Goal: Navigation & Orientation: Find specific page/section

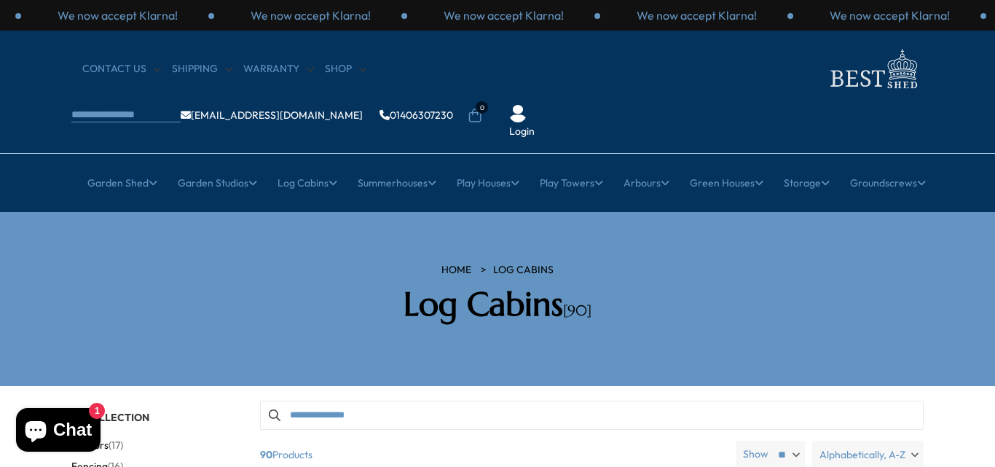
scroll to position [0, 85]
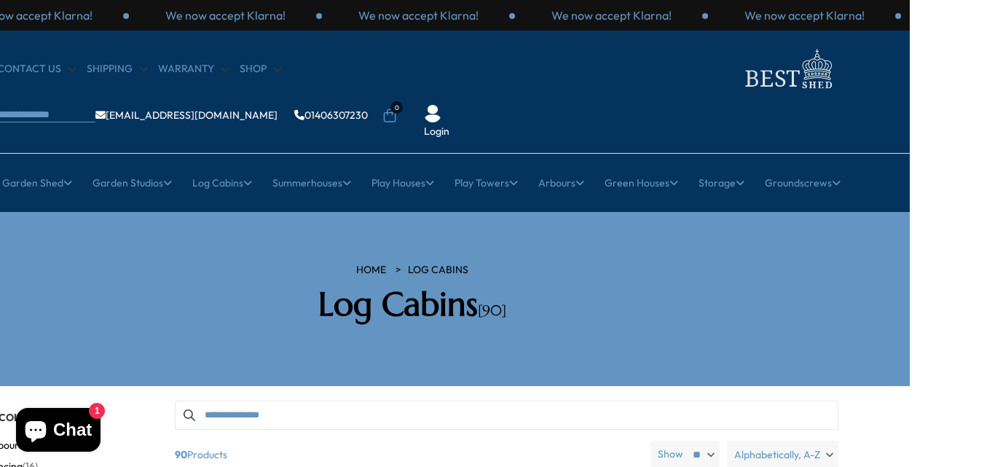
drag, startPoint x: 713, startPoint y: 67, endPoint x: 649, endPoint y: 66, distance: 63.4
click at [491, 93] on ul "[EMAIL_ADDRESS][DOMAIN_NAME] 01406307230 0 Login" at bounding box center [238, 116] width 505 height 46
copy link "01406307230"
click at [233, 263] on ul "HOME Log Cabins" at bounding box center [412, 270] width 415 height 15
click at [407, 334] on section "HOME Log Cabins Log Cabins [90]" at bounding box center [412, 299] width 995 height 174
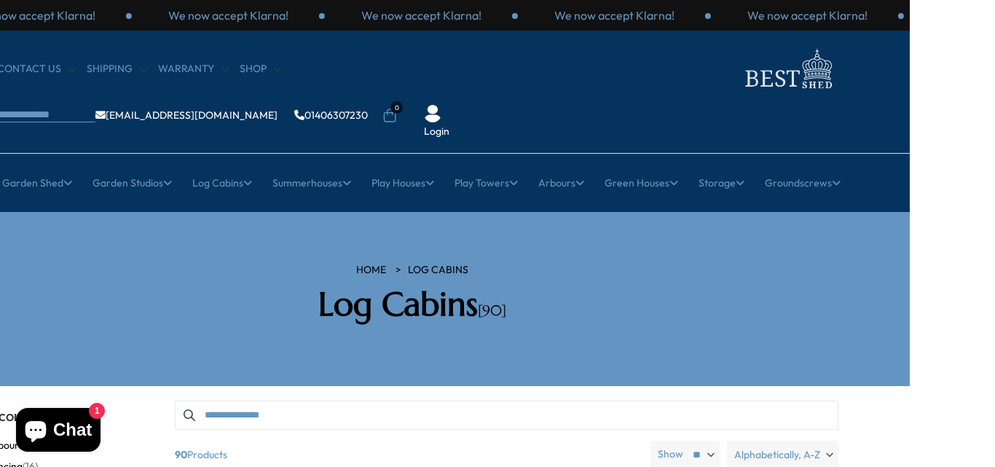
click at [428, 285] on h2 "Log Cabins [90]" at bounding box center [412, 304] width 415 height 39
click at [265, 285] on h2 "Log Cabins [90]" at bounding box center [412, 304] width 415 height 39
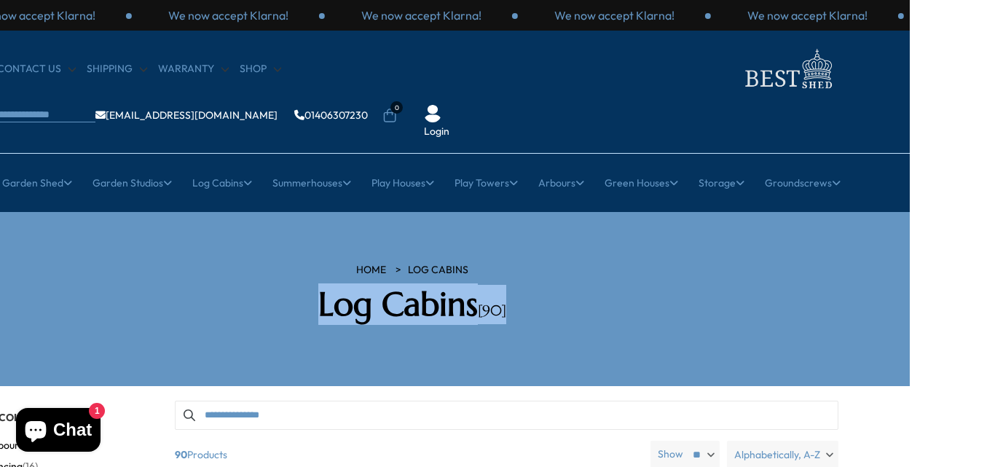
click at [265, 285] on h2 "Log Cabins [90]" at bounding box center [412, 304] width 415 height 39
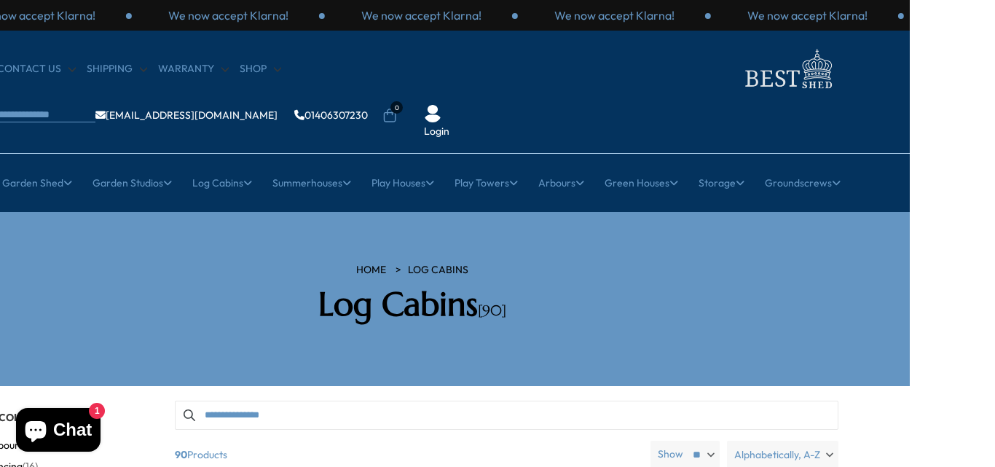
click at [265, 285] on h2 "Log Cabins [90]" at bounding box center [412, 304] width 415 height 39
click at [286, 285] on h2 "Log Cabins [90]" at bounding box center [412, 304] width 415 height 39
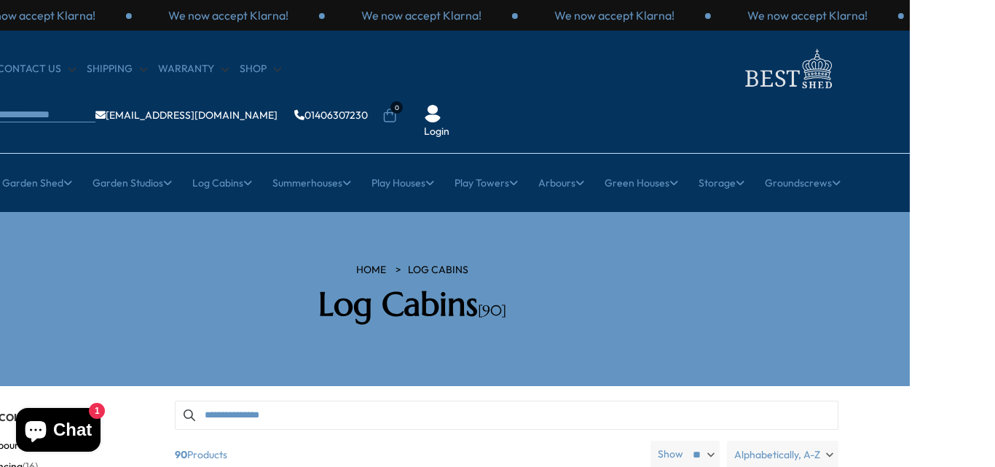
click at [286, 285] on h2 "Log Cabins [90]" at bounding box center [412, 304] width 415 height 39
click at [303, 285] on h2 "Log Cabins [90]" at bounding box center [412, 304] width 415 height 39
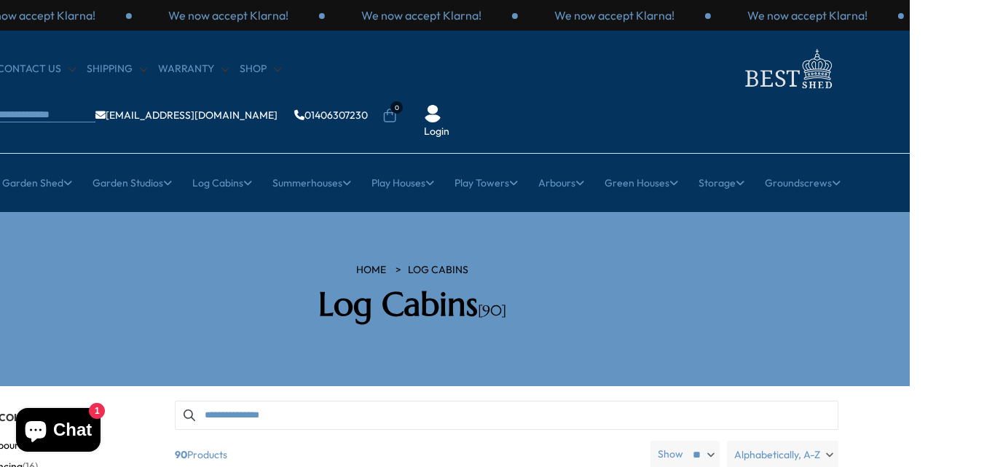
click at [303, 285] on h2 "Log Cabins [90]" at bounding box center [412, 304] width 415 height 39
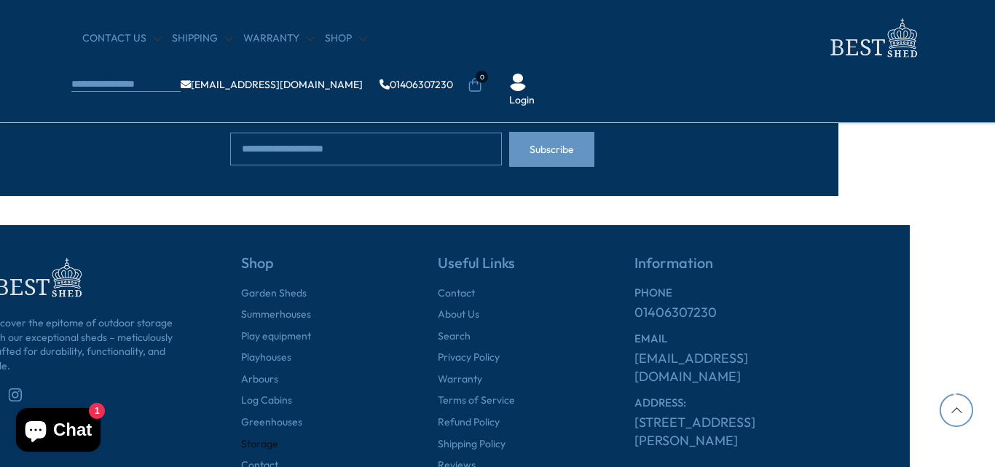
scroll to position [1802, 85]
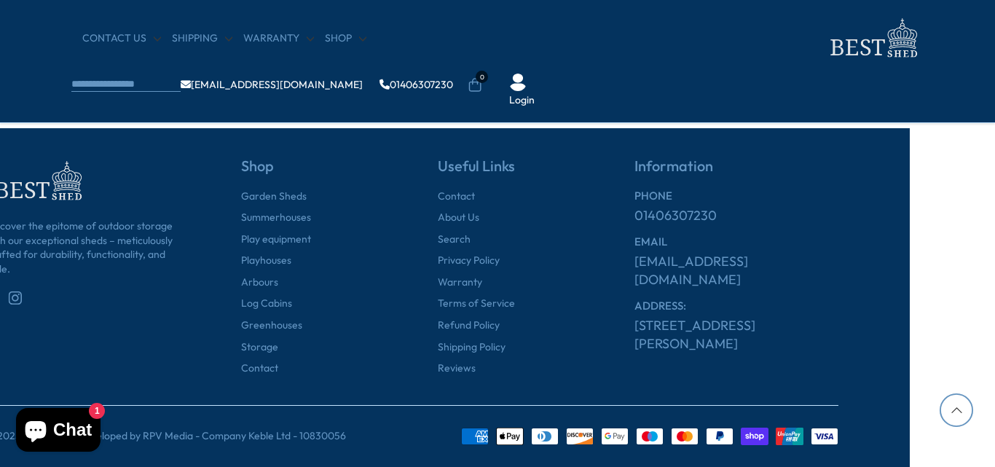
click at [314, 439] on p "© 2025 Best Shed - Developed by RPV Media - Company Keble Ltd - 10830056" at bounding box center [166, 436] width 360 height 15
copy p "10830056"
click at [326, 243] on li "Play equipment" at bounding box center [314, 239] width 146 height 15
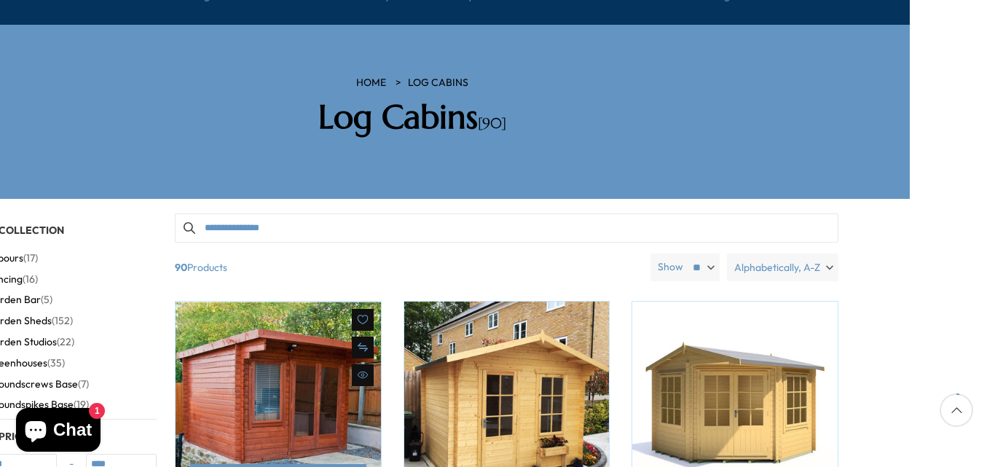
scroll to position [0, 85]
